Goal: Task Accomplishment & Management: Manage account settings

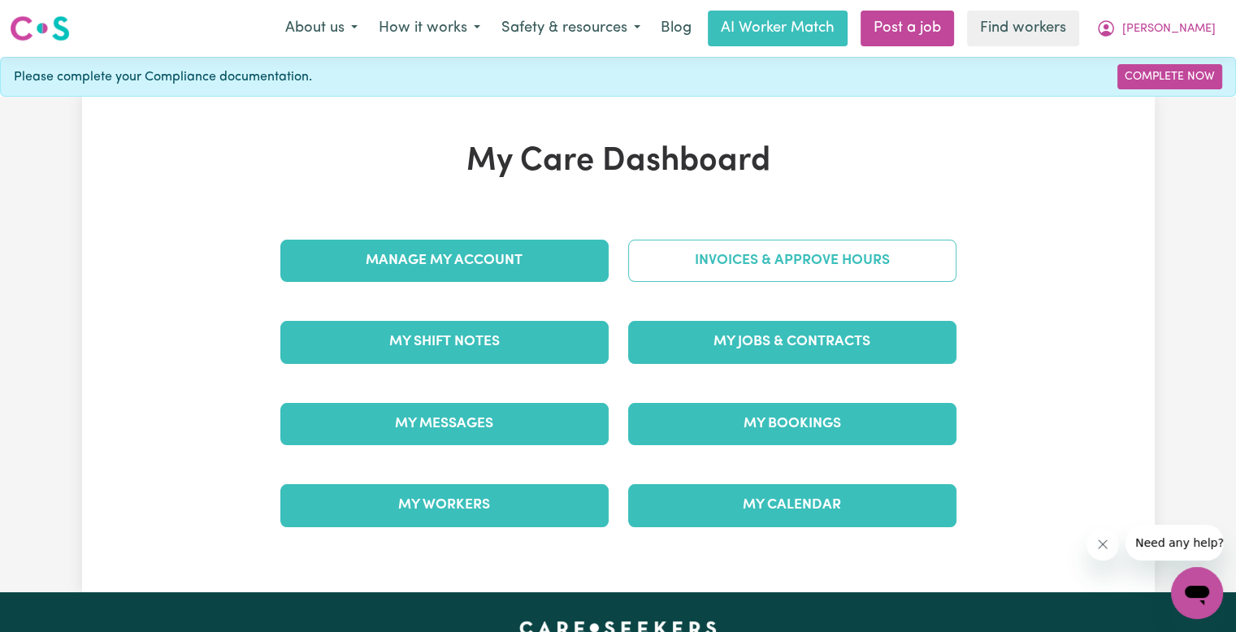
click at [871, 267] on link "Invoices & Approve Hours" at bounding box center [792, 261] width 328 height 42
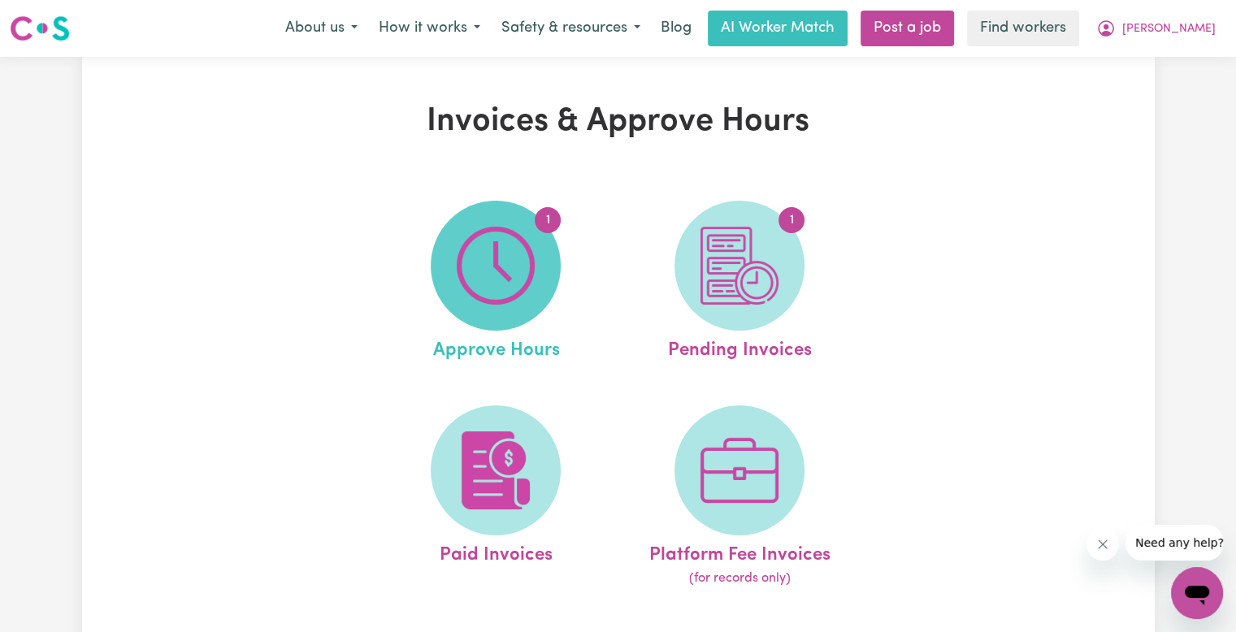
click at [507, 280] on img at bounding box center [496, 266] width 78 height 78
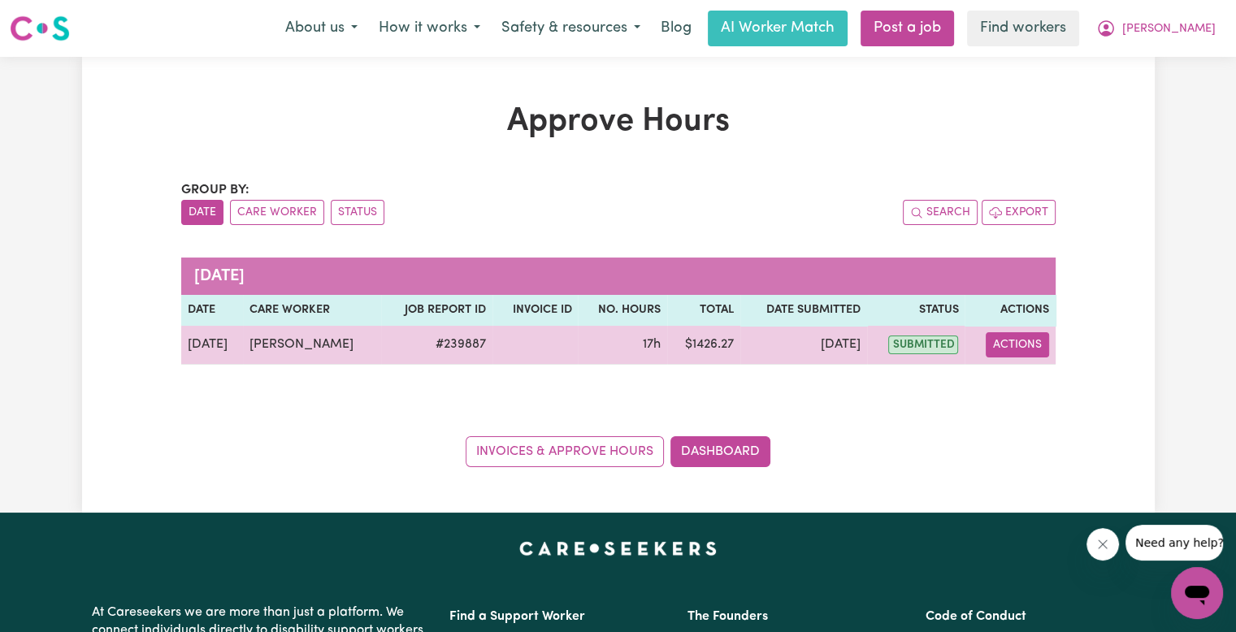
click at [1018, 349] on button "Actions" at bounding box center [1017, 344] width 63 height 25
click at [1027, 376] on link "View Job Report" at bounding box center [1057, 382] width 139 height 33
select select "pm"
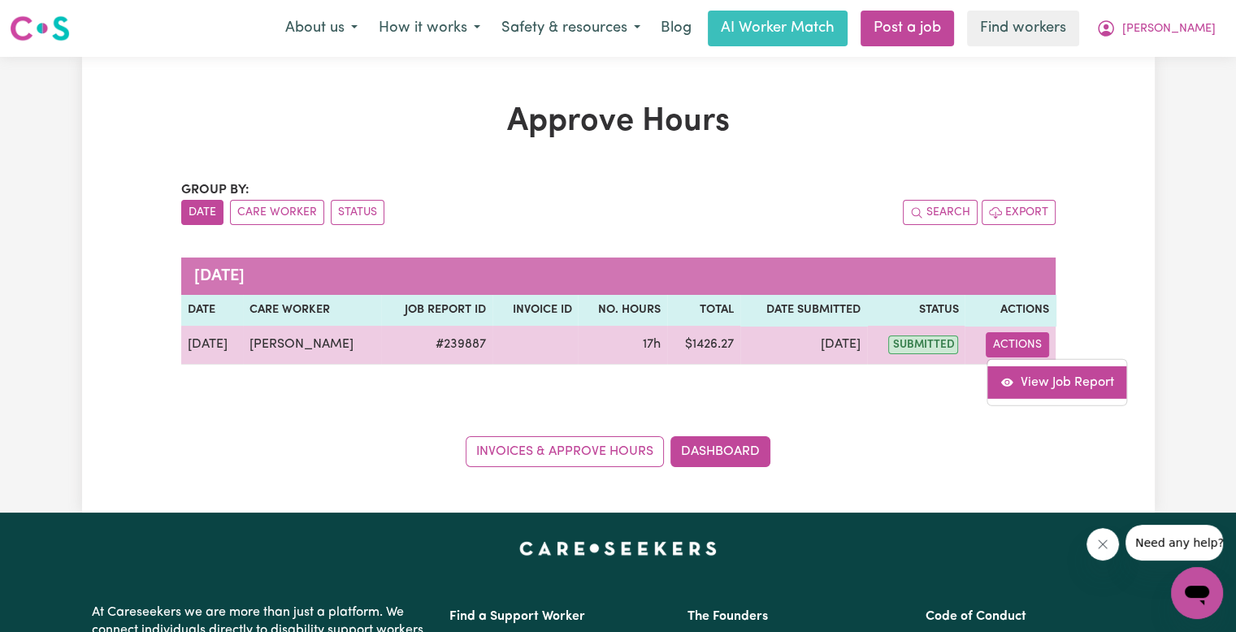
select select "pm"
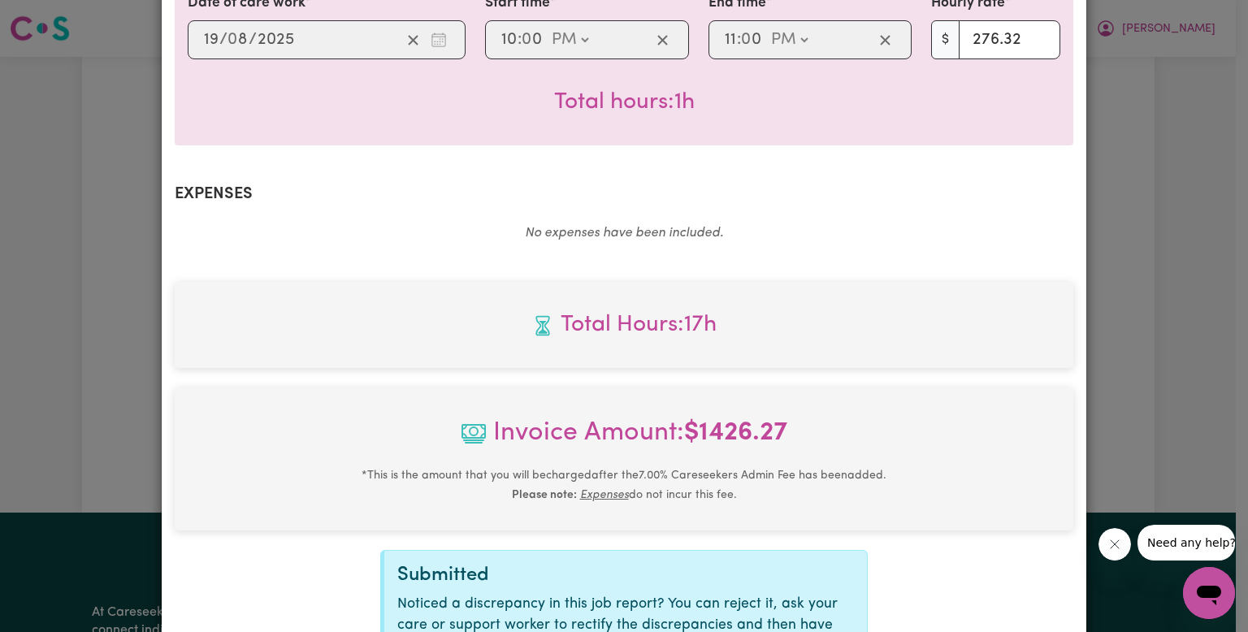
scroll to position [1040, 0]
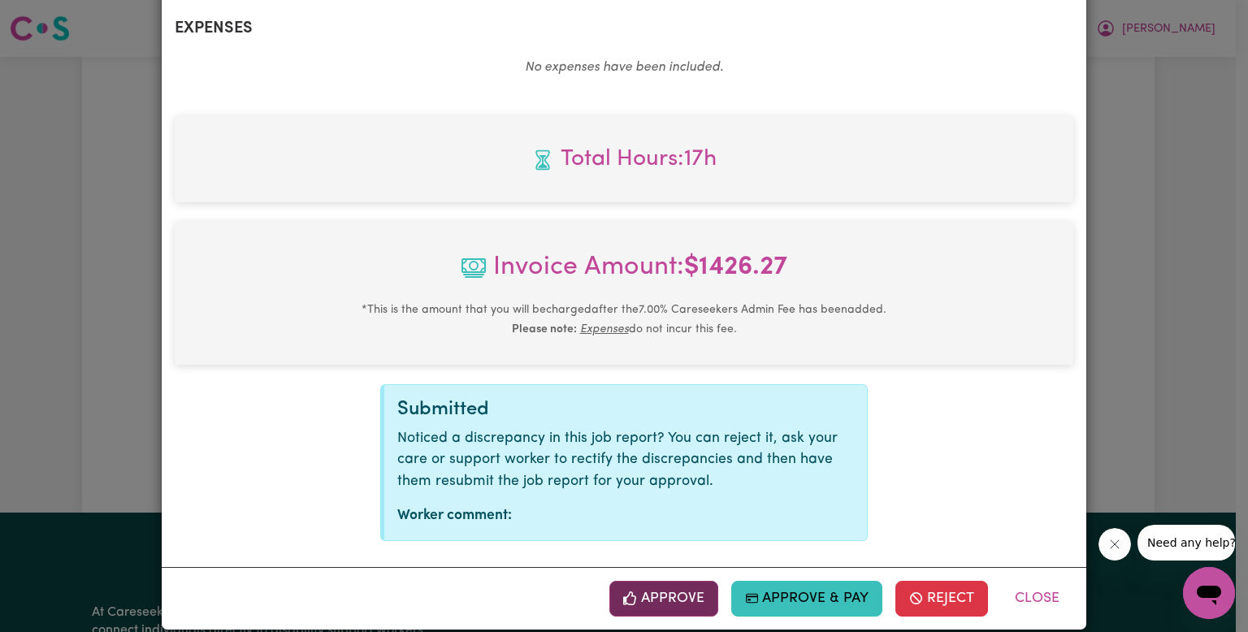
click at [676, 581] on button "Approve" at bounding box center [664, 599] width 109 height 36
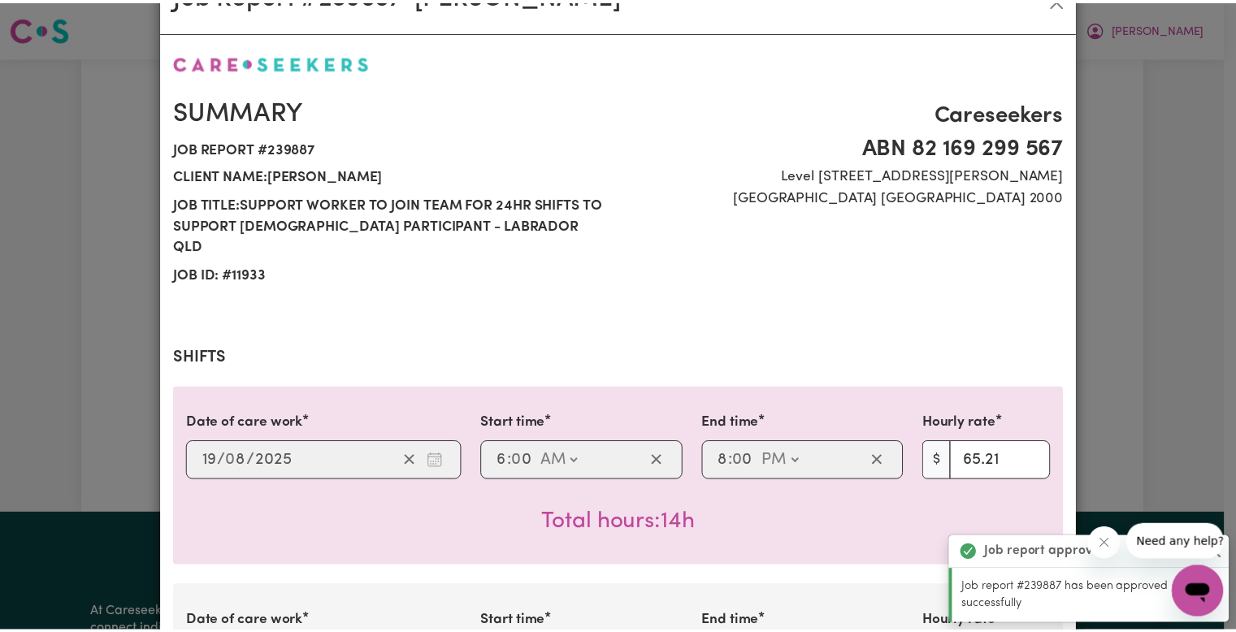
scroll to position [0, 0]
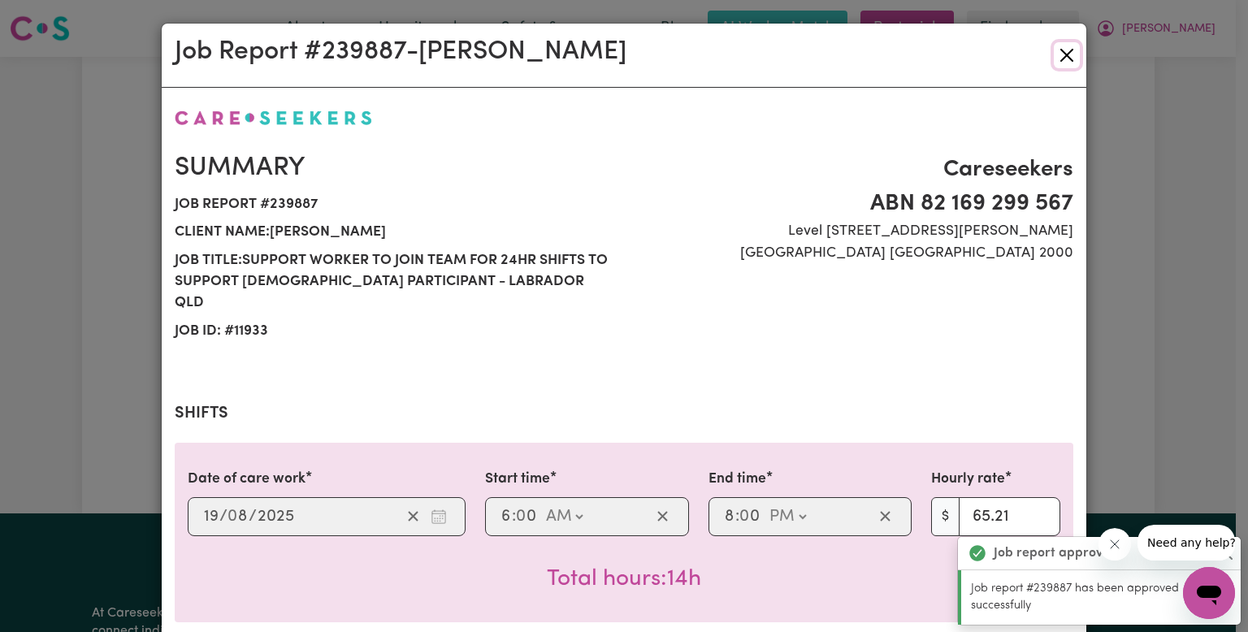
drag, startPoint x: 1067, startPoint y: 56, endPoint x: 1058, endPoint y: 63, distance: 11.1
click at [1066, 56] on button "Close" at bounding box center [1067, 55] width 26 height 26
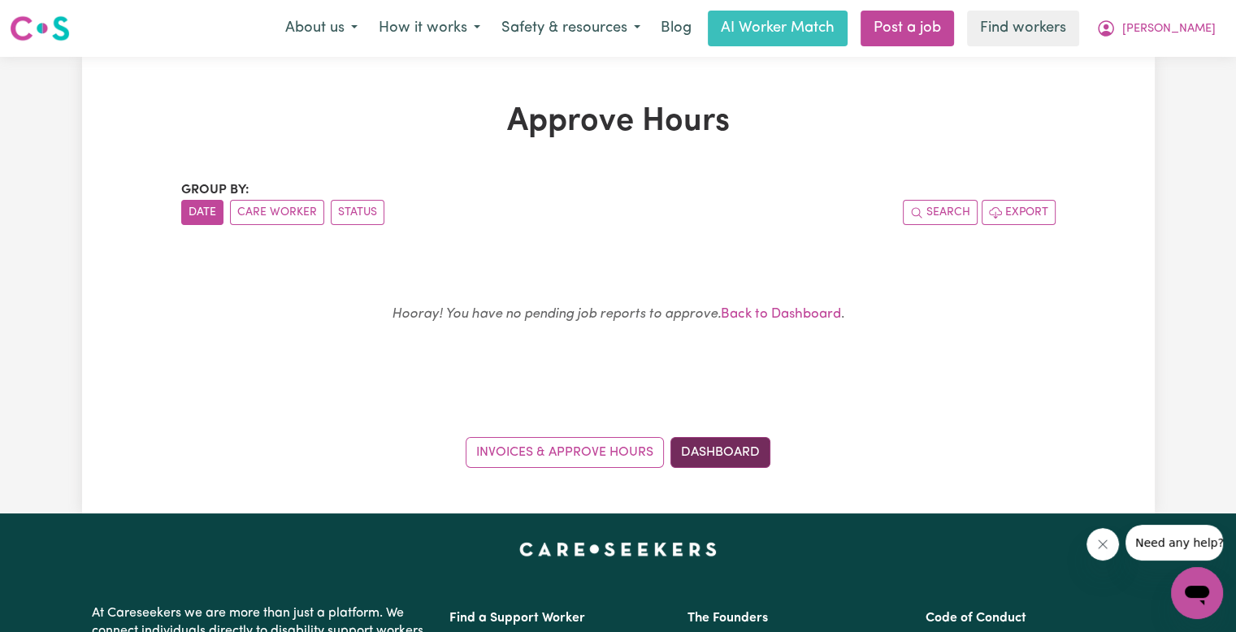
click at [728, 443] on link "Dashboard" at bounding box center [721, 452] width 100 height 31
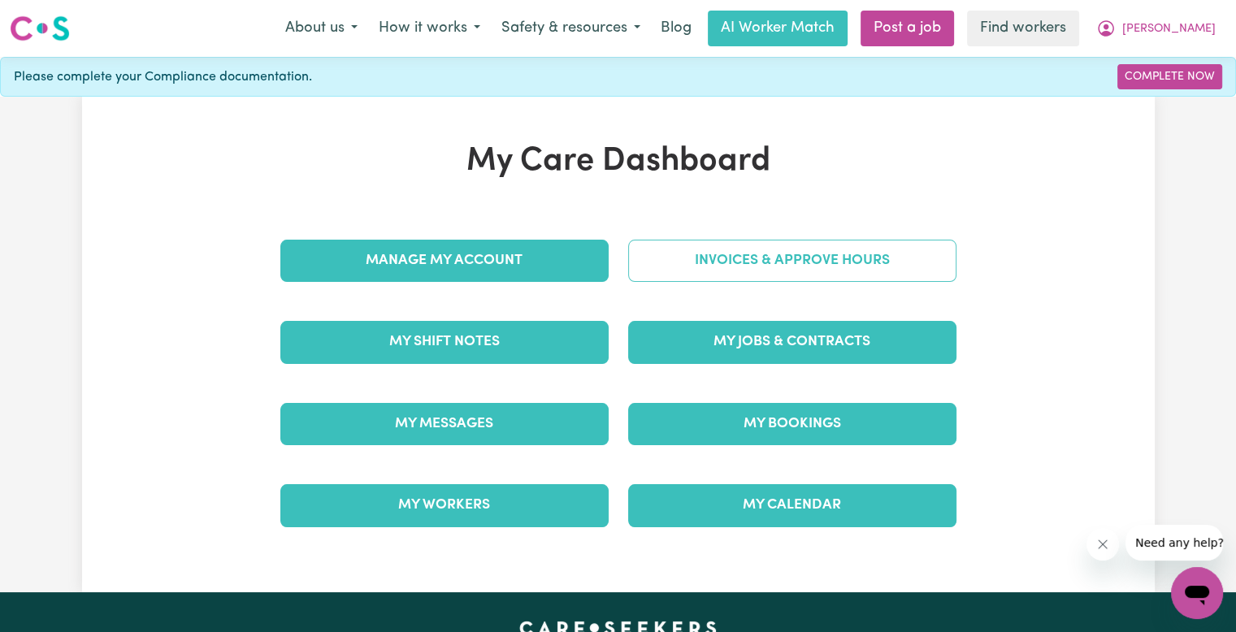
click at [732, 251] on link "Invoices & Approve Hours" at bounding box center [792, 261] width 328 height 42
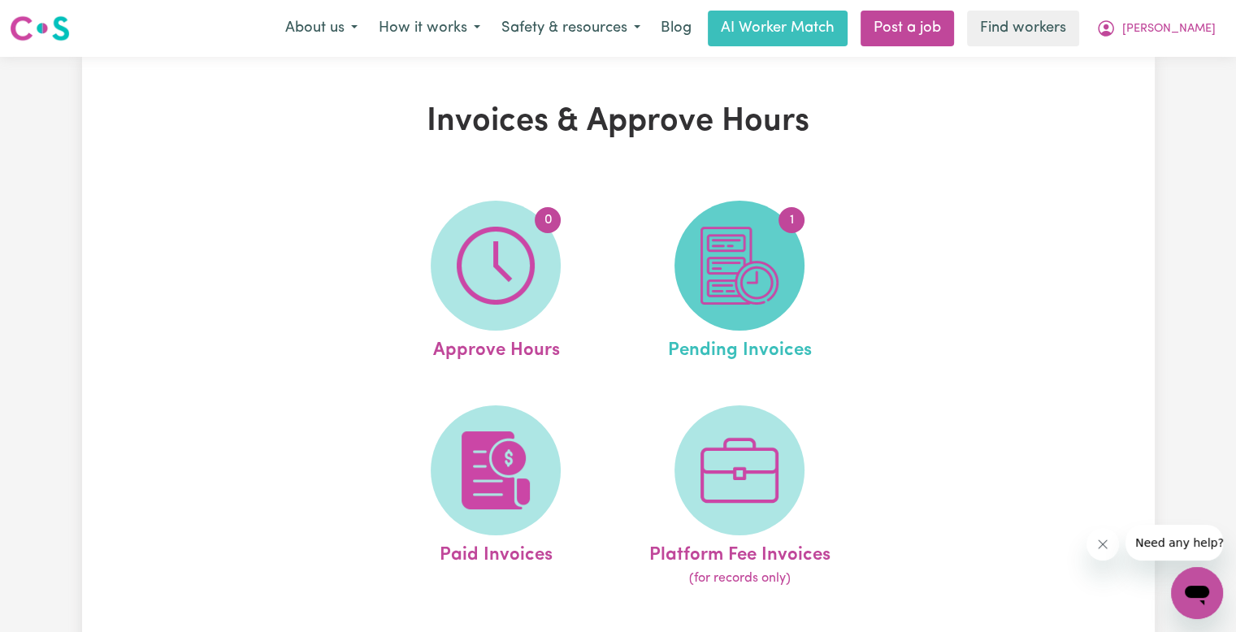
click at [725, 281] on img at bounding box center [740, 266] width 78 height 78
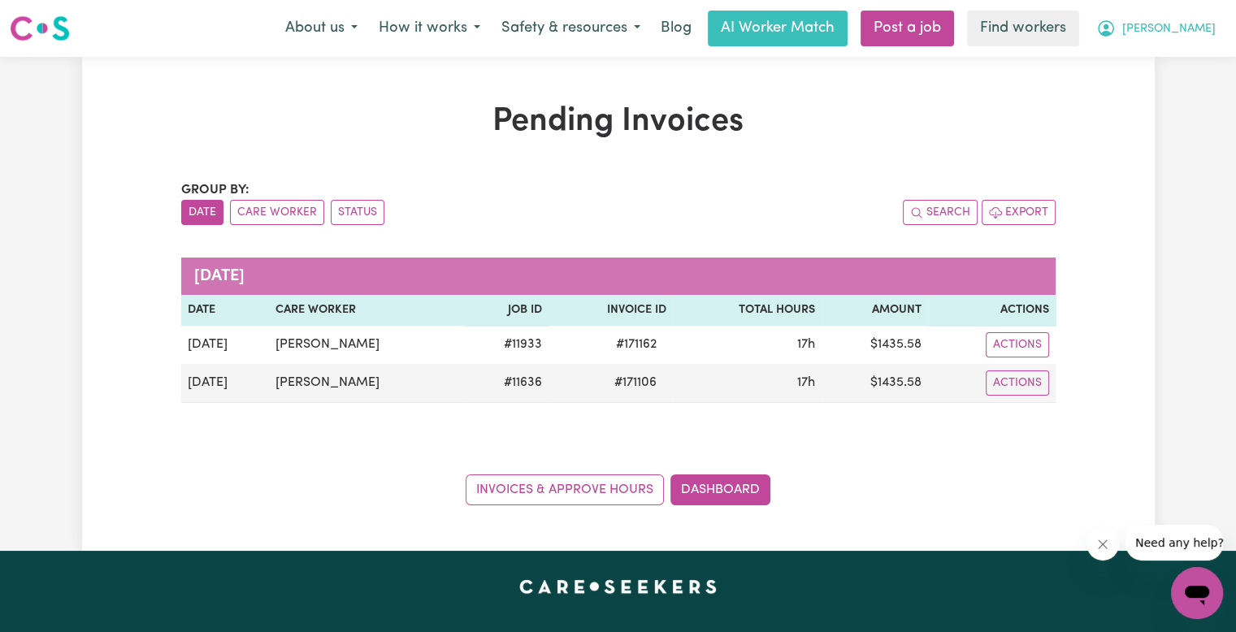
click at [1187, 30] on span "[PERSON_NAME]" at bounding box center [1168, 29] width 93 height 18
click at [1167, 100] on link "Logout" at bounding box center [1161, 93] width 128 height 31
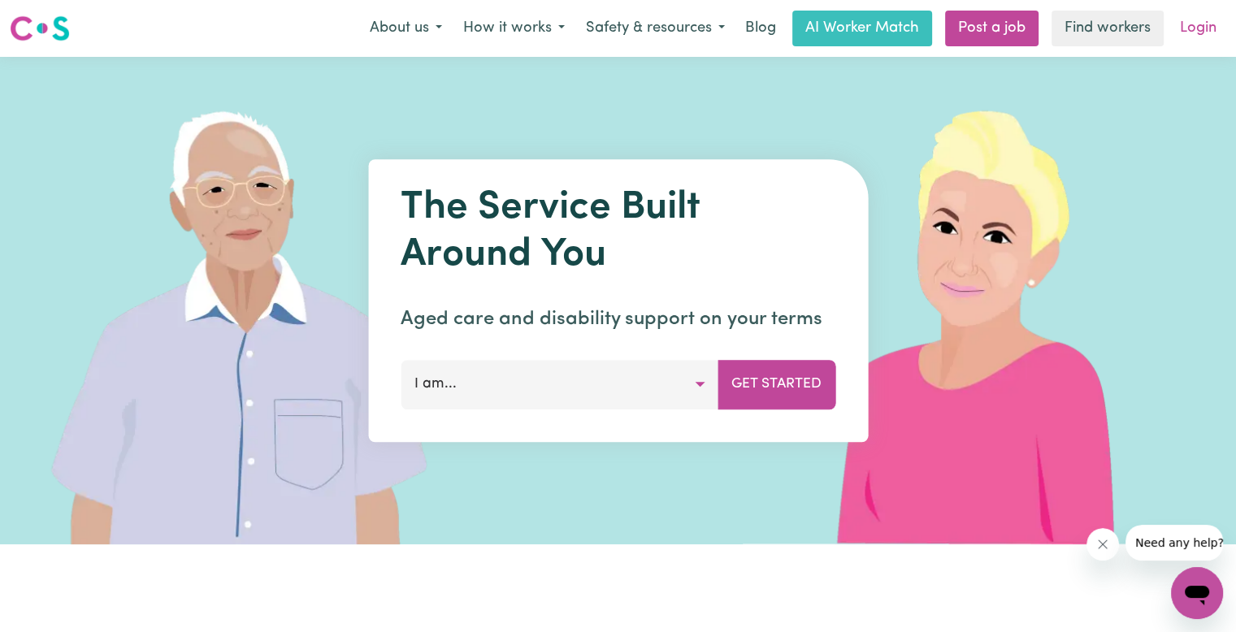
click at [1198, 28] on link "Login" at bounding box center [1198, 29] width 56 height 36
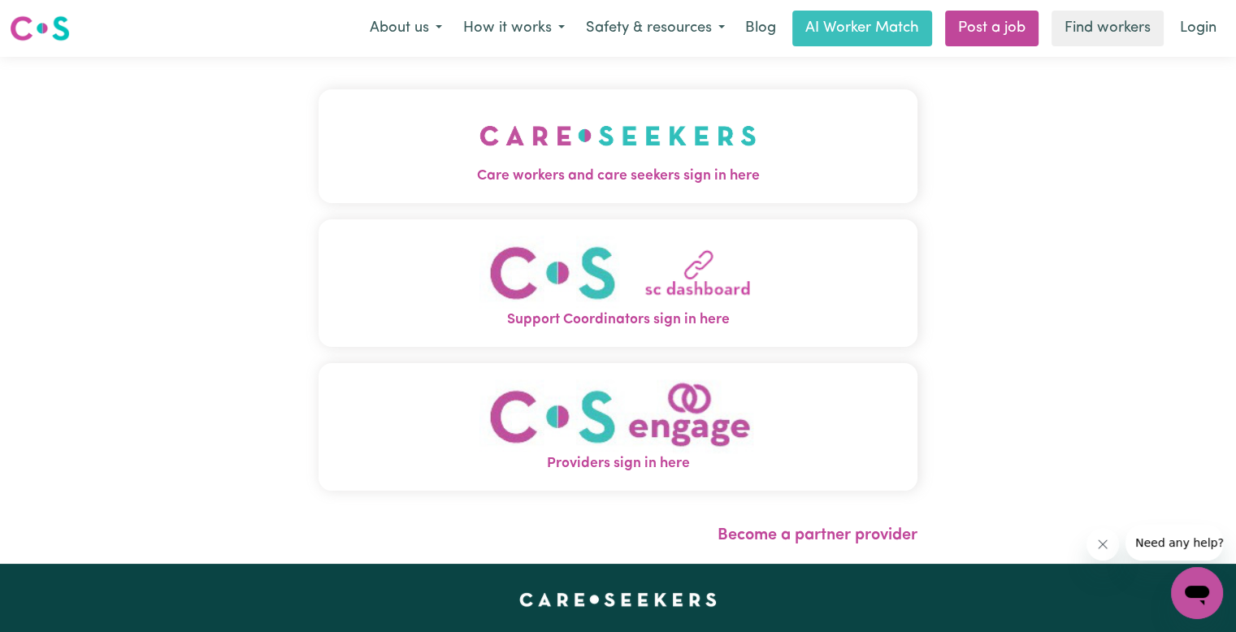
click at [480, 137] on img "Care workers and care seekers sign in here" at bounding box center [618, 136] width 277 height 60
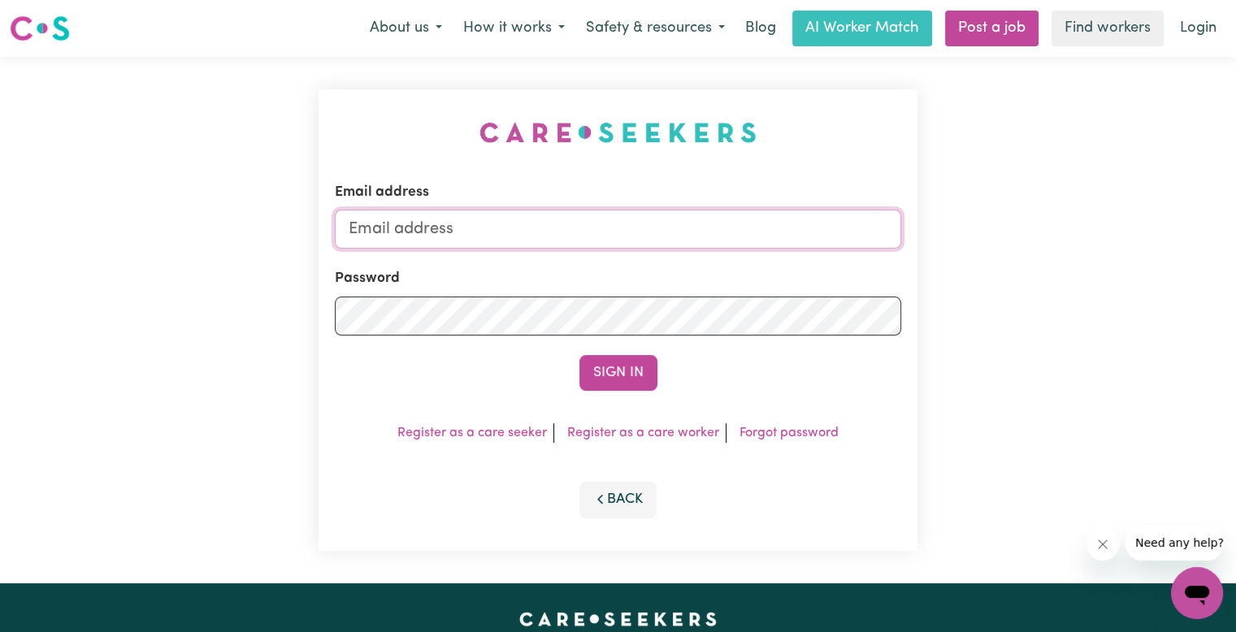
click at [486, 232] on input "Email address" at bounding box center [618, 229] width 566 height 39
type input "[EMAIL_ADDRESS][DOMAIN_NAME]"
click at [579, 355] on button "Sign In" at bounding box center [618, 373] width 78 height 36
